Goal: Task Accomplishment & Management: Manage account settings

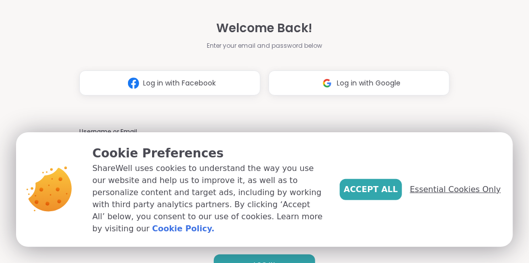
click at [459, 194] on span "Essential Cookies Only" at bounding box center [455, 189] width 91 height 12
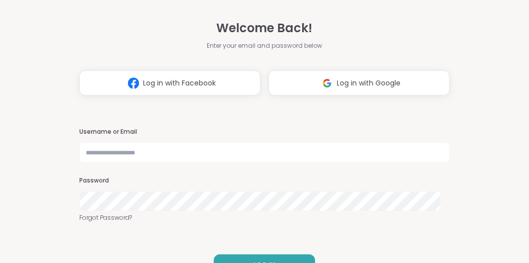
scroll to position [25, 0]
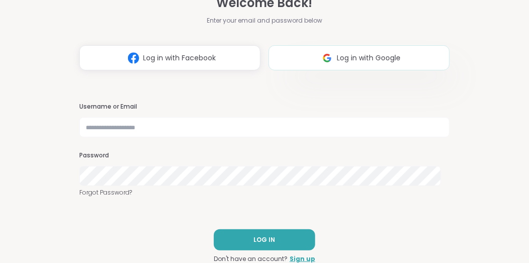
click at [408, 54] on button "Log in with Google" at bounding box center [359, 57] width 181 height 25
click at [460, 196] on div "Welcome Back! Enter your email and password below Log in with Facebook Log in w…" at bounding box center [264, 131] width 529 height 263
click at [113, 191] on link "Forgot Password?" at bounding box center [264, 192] width 371 height 9
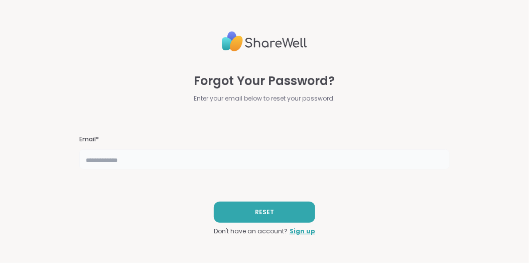
click at [125, 161] on input "text" at bounding box center [264, 159] width 371 height 20
type input "**********"
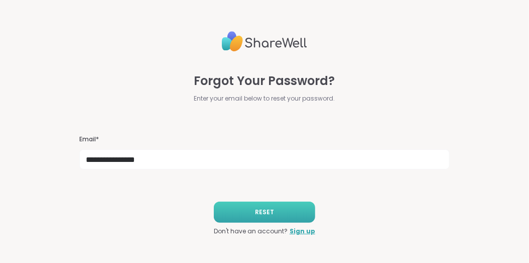
click at [250, 207] on button "RESET" at bounding box center [264, 211] width 101 height 21
